Goal: Task Accomplishment & Management: Manage account settings

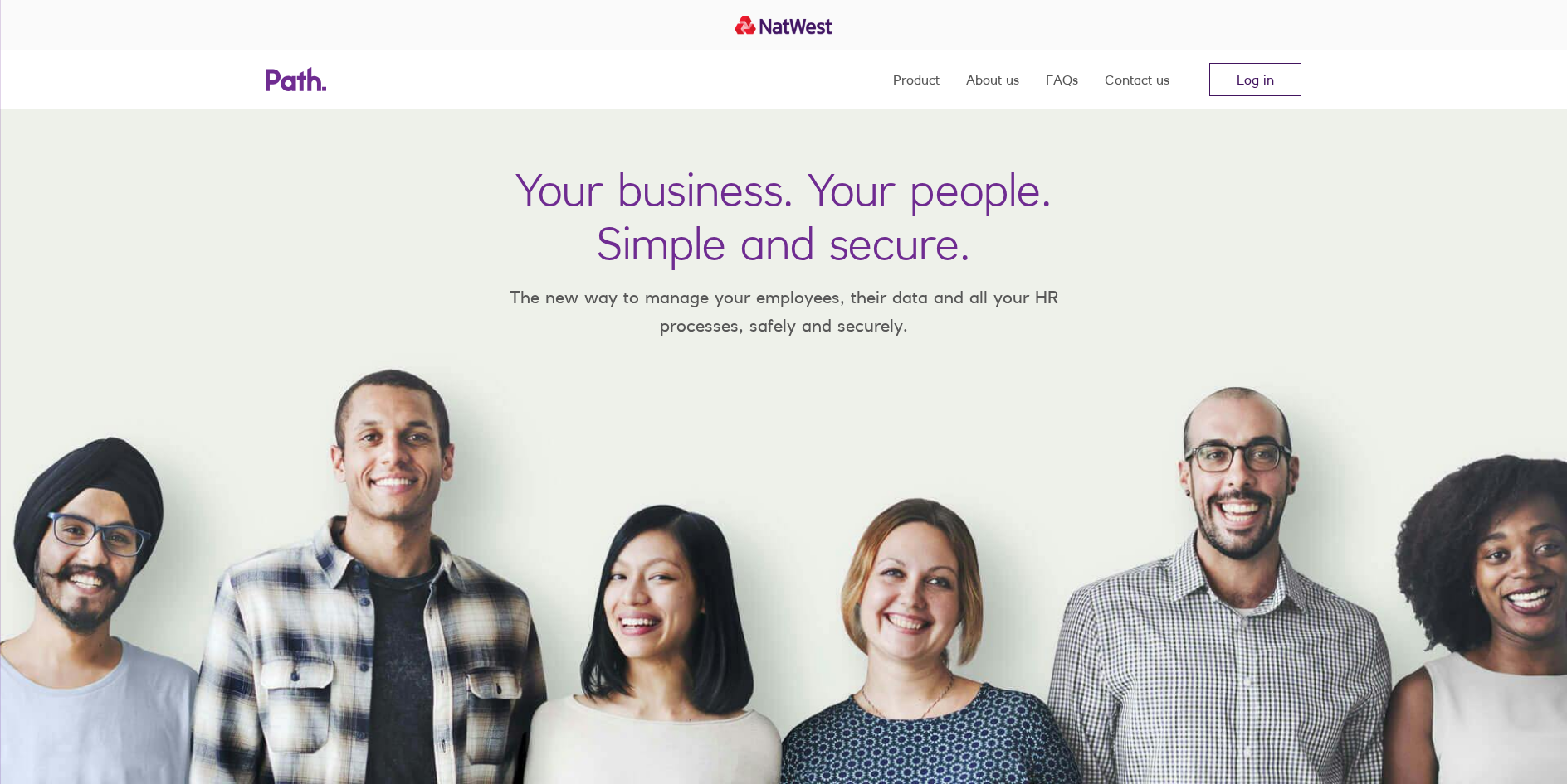
click at [1277, 81] on link "Log in" at bounding box center [1255, 80] width 92 height 34
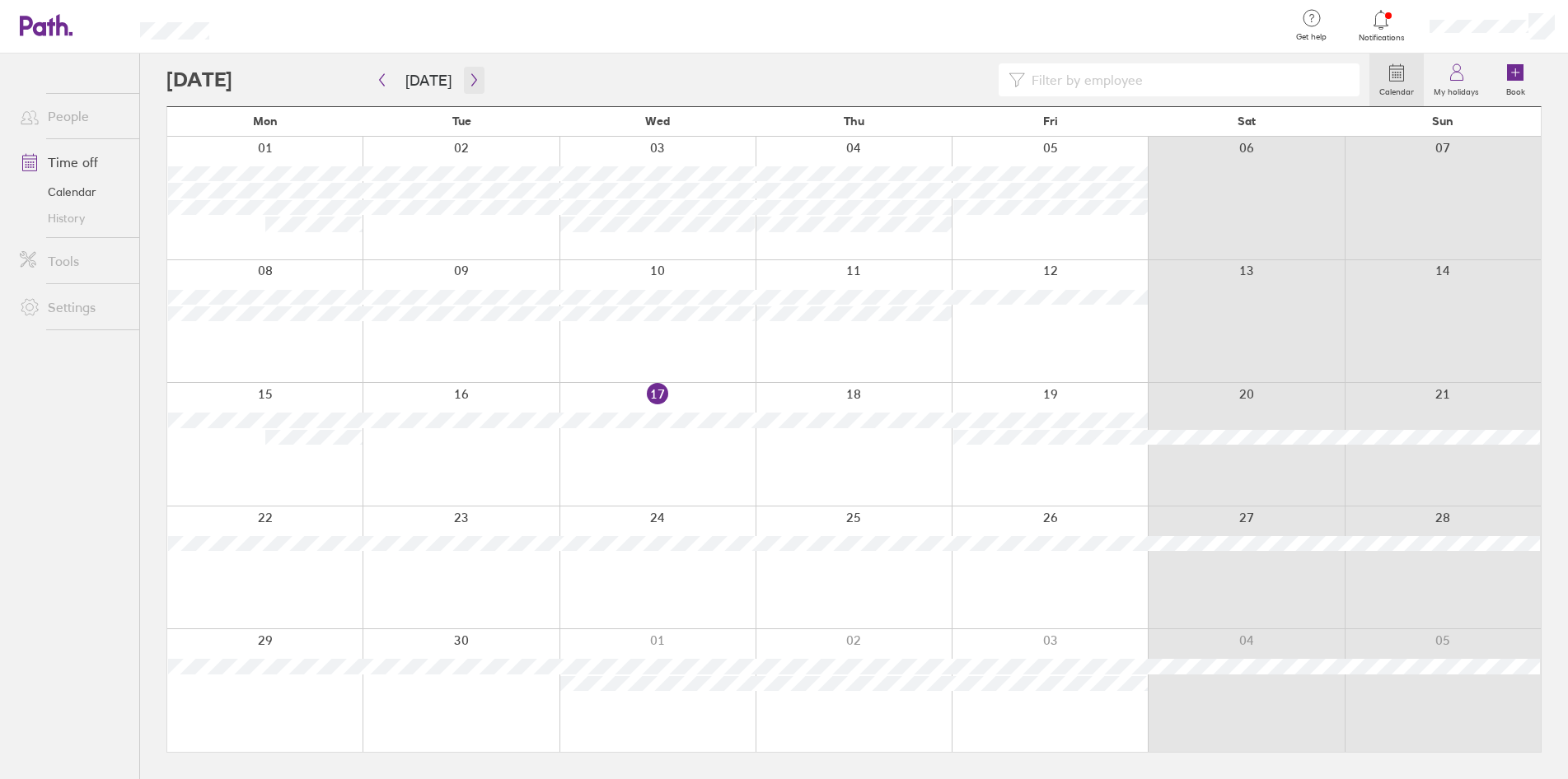
click at [476, 81] on button "button" at bounding box center [475, 80] width 21 height 28
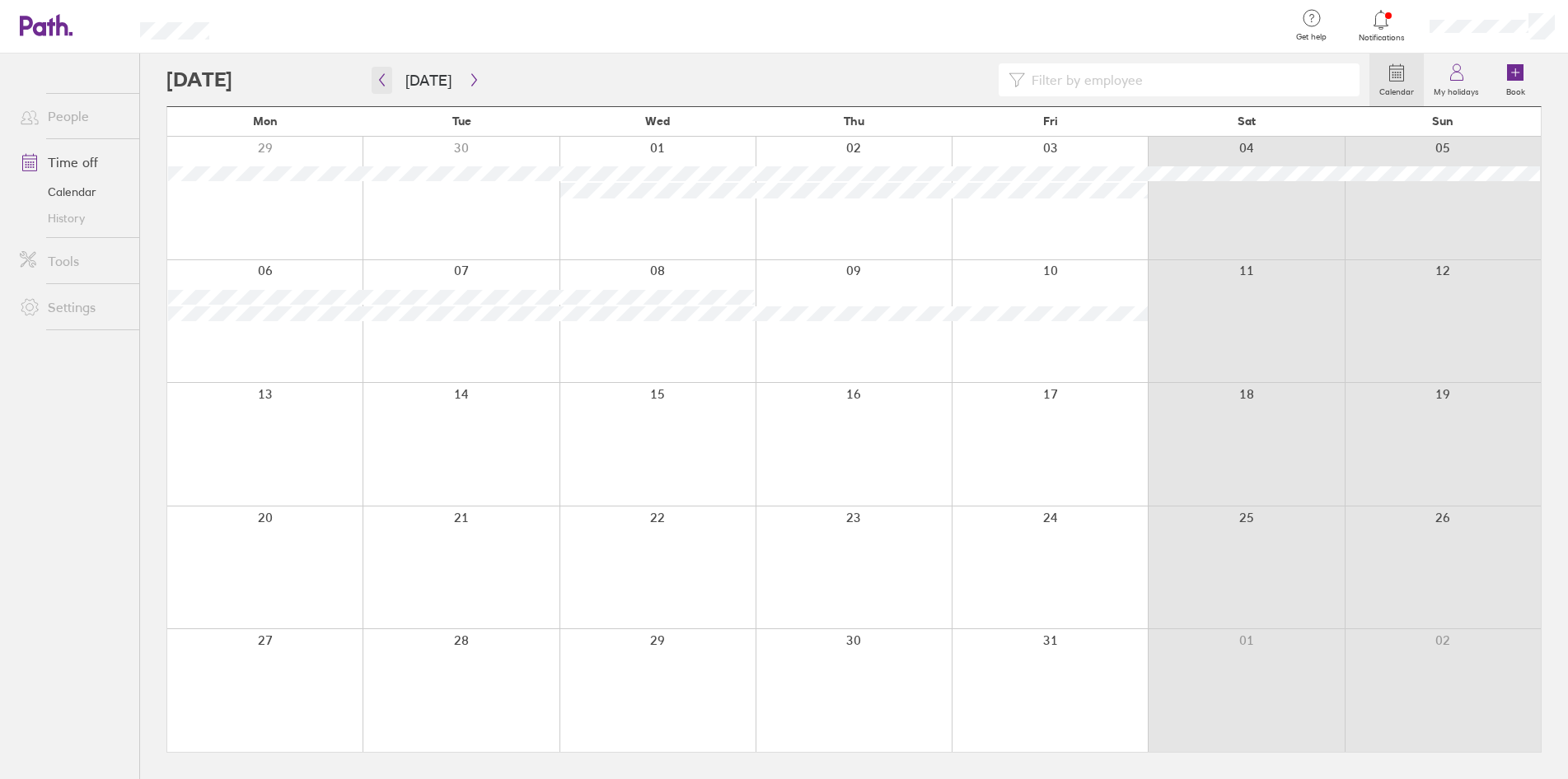
click at [388, 81] on button "button" at bounding box center [382, 80] width 21 height 28
